Goal: Information Seeking & Learning: Learn about a topic

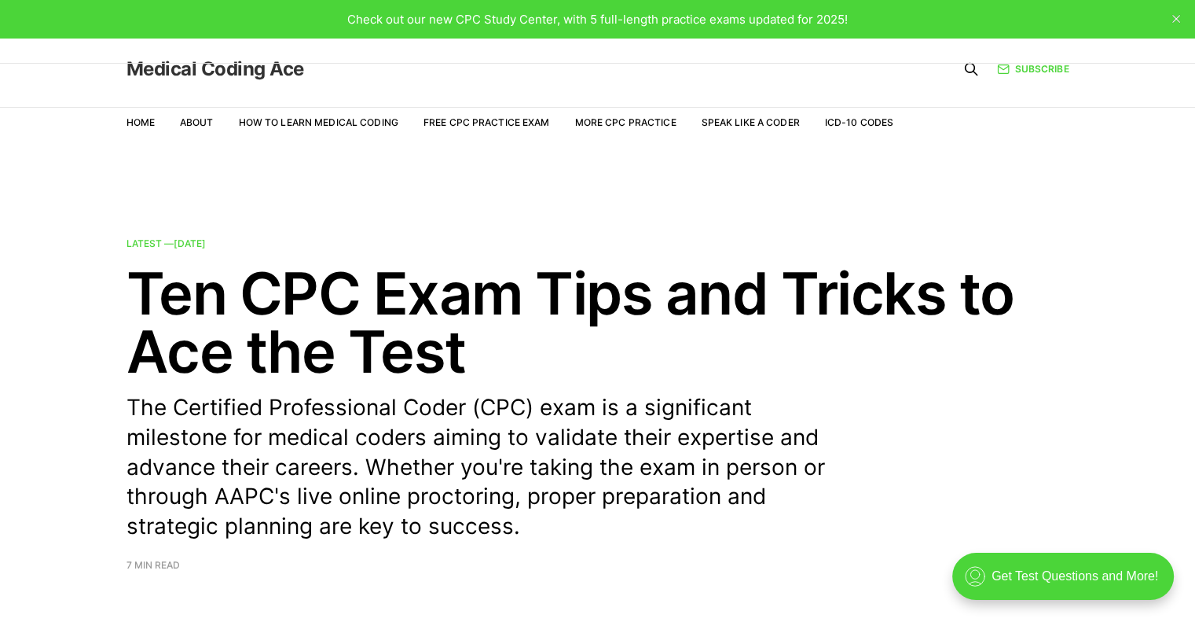
click at [239, 69] on link "Medical Coding Ace" at bounding box center [216, 69] width 178 height 19
click at [523, 125] on link "Free CPC Practice Exam" at bounding box center [487, 122] width 127 height 12
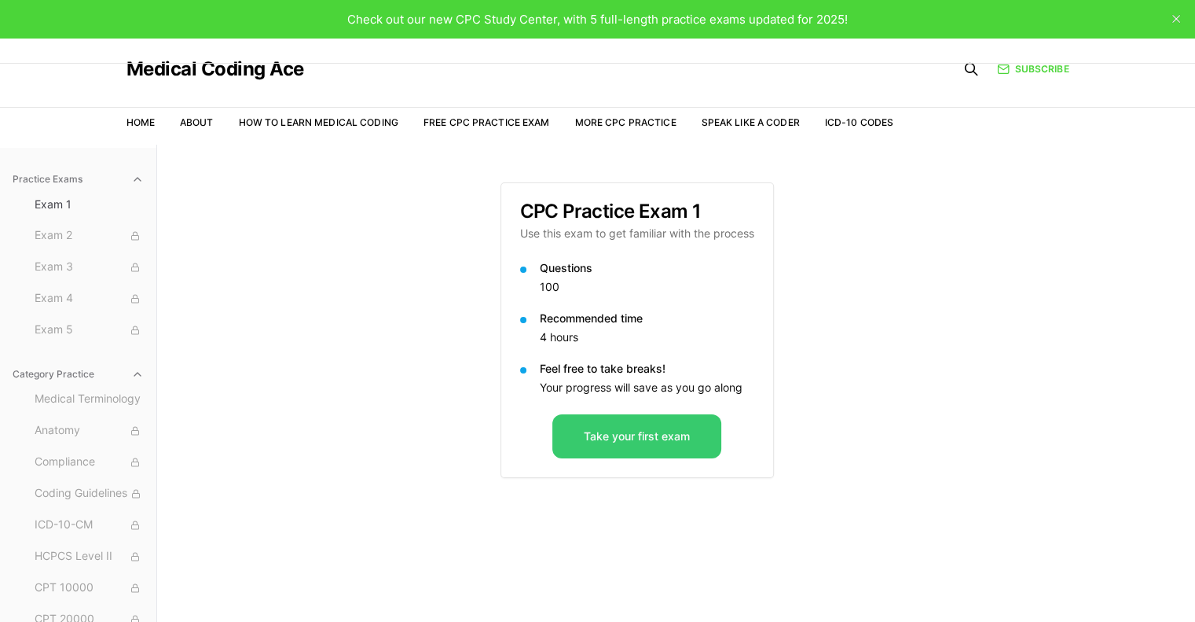
click at [610, 437] on button "Take your first exam" at bounding box center [636, 436] width 169 height 44
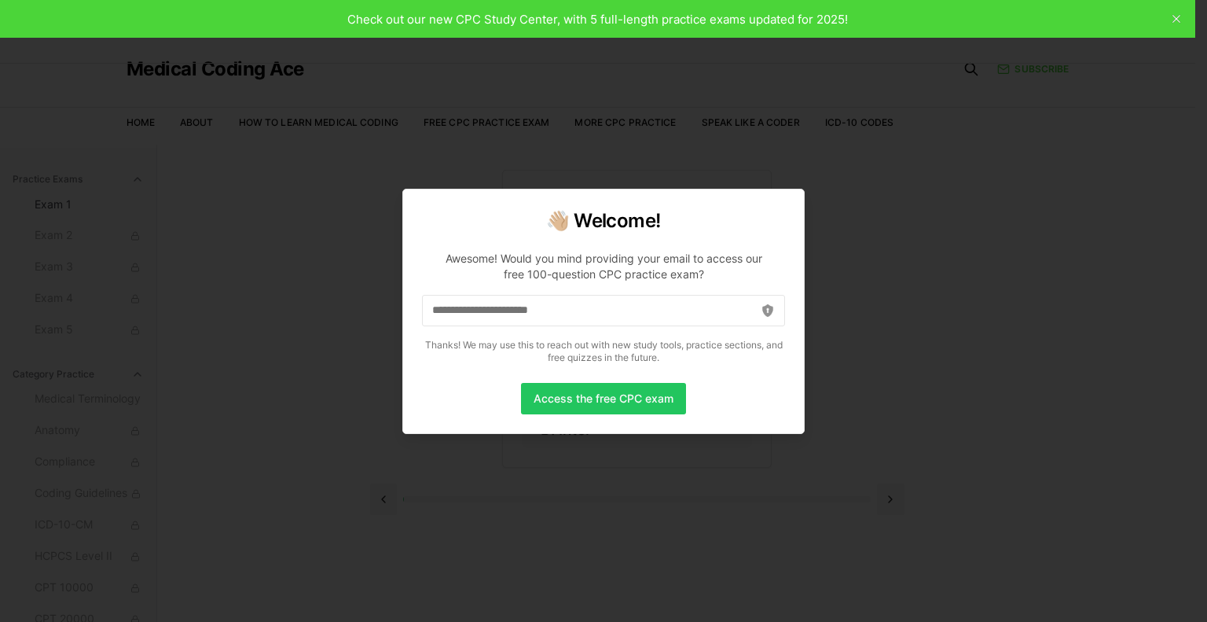
click at [1044, 170] on div at bounding box center [603, 311] width 1207 height 622
